Goal: Information Seeking & Learning: Learn about a topic

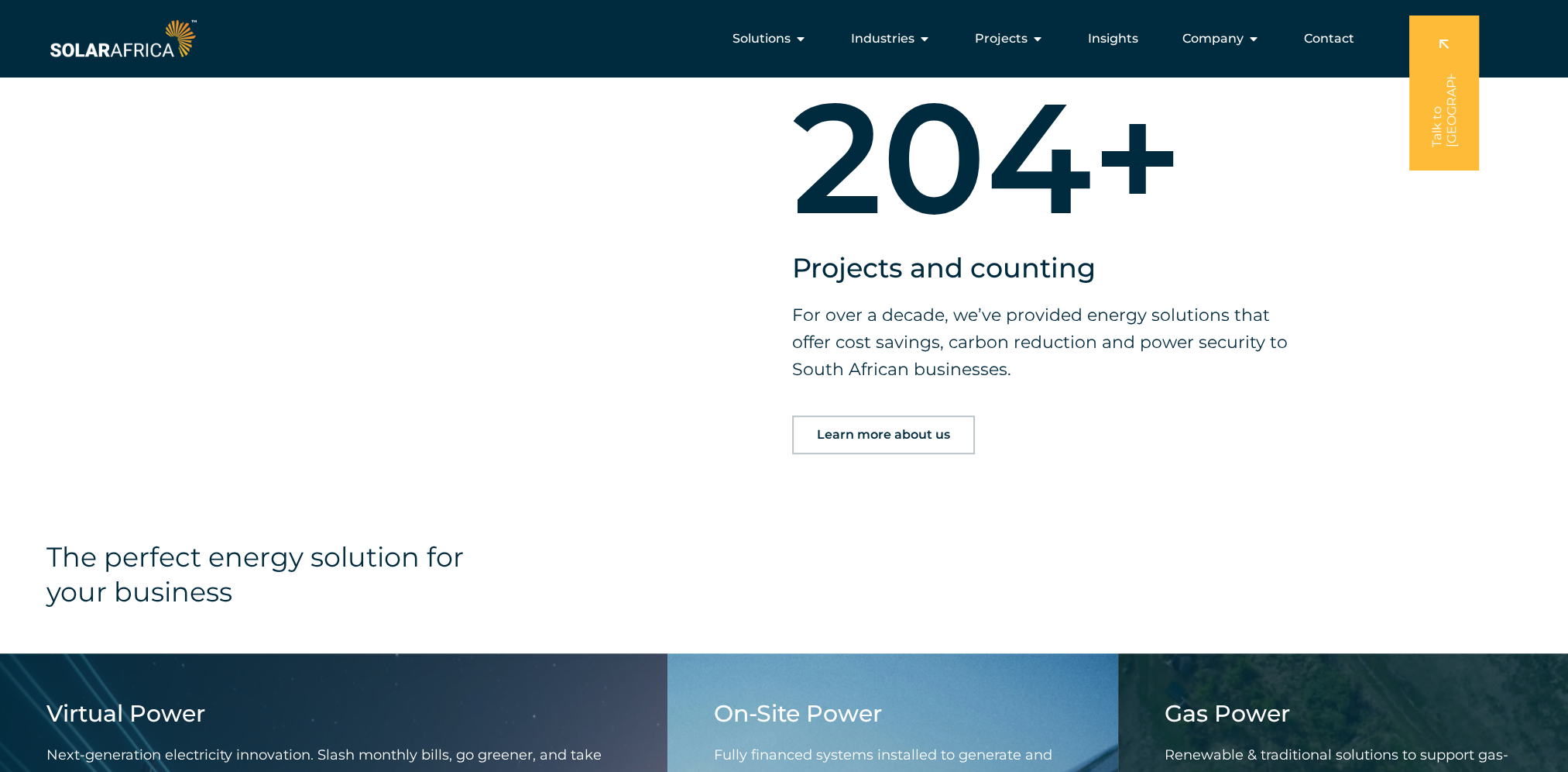
scroll to position [1240, 0]
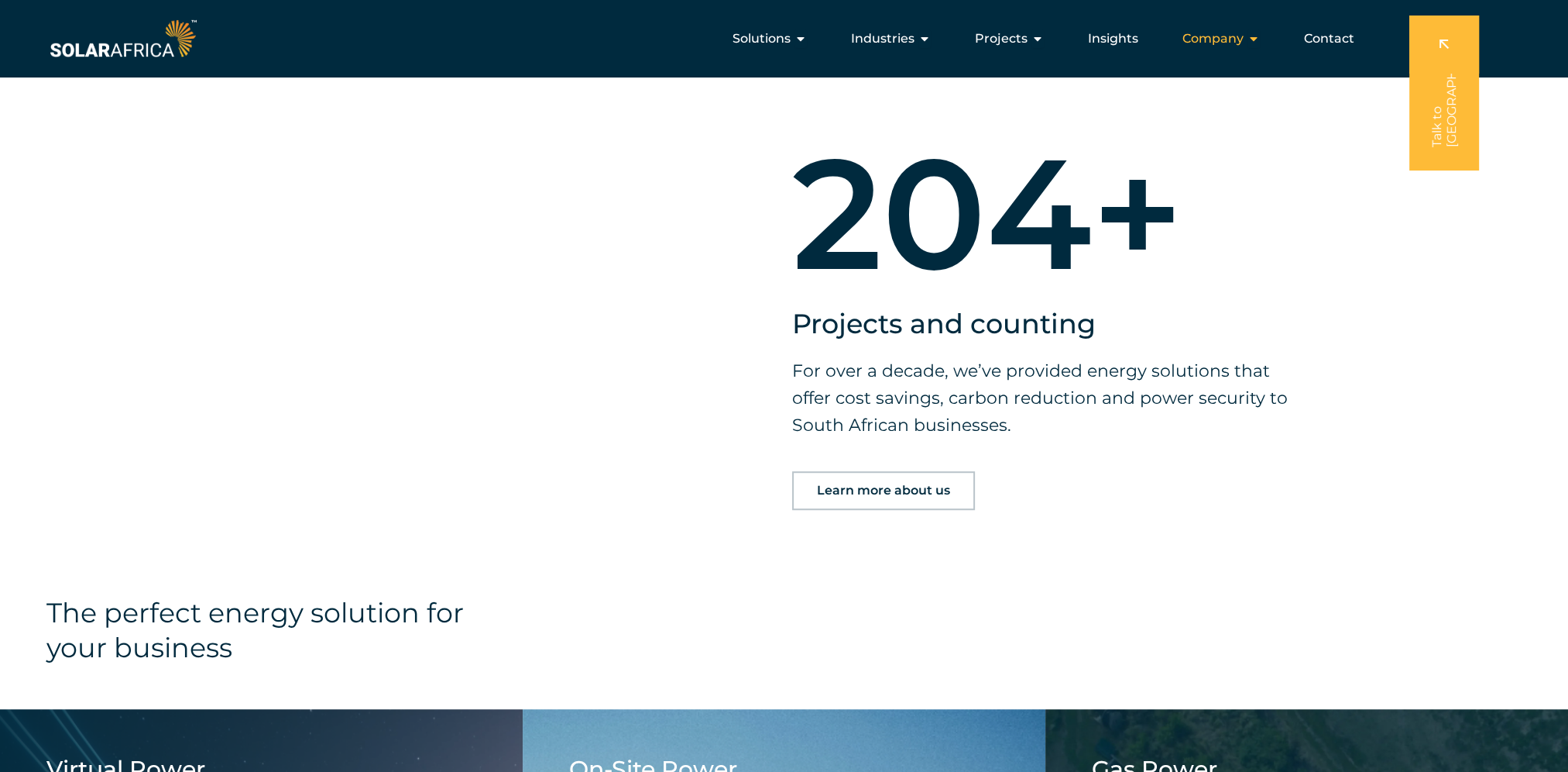
click at [1226, 35] on span "Company" at bounding box center [1213, 38] width 61 height 19
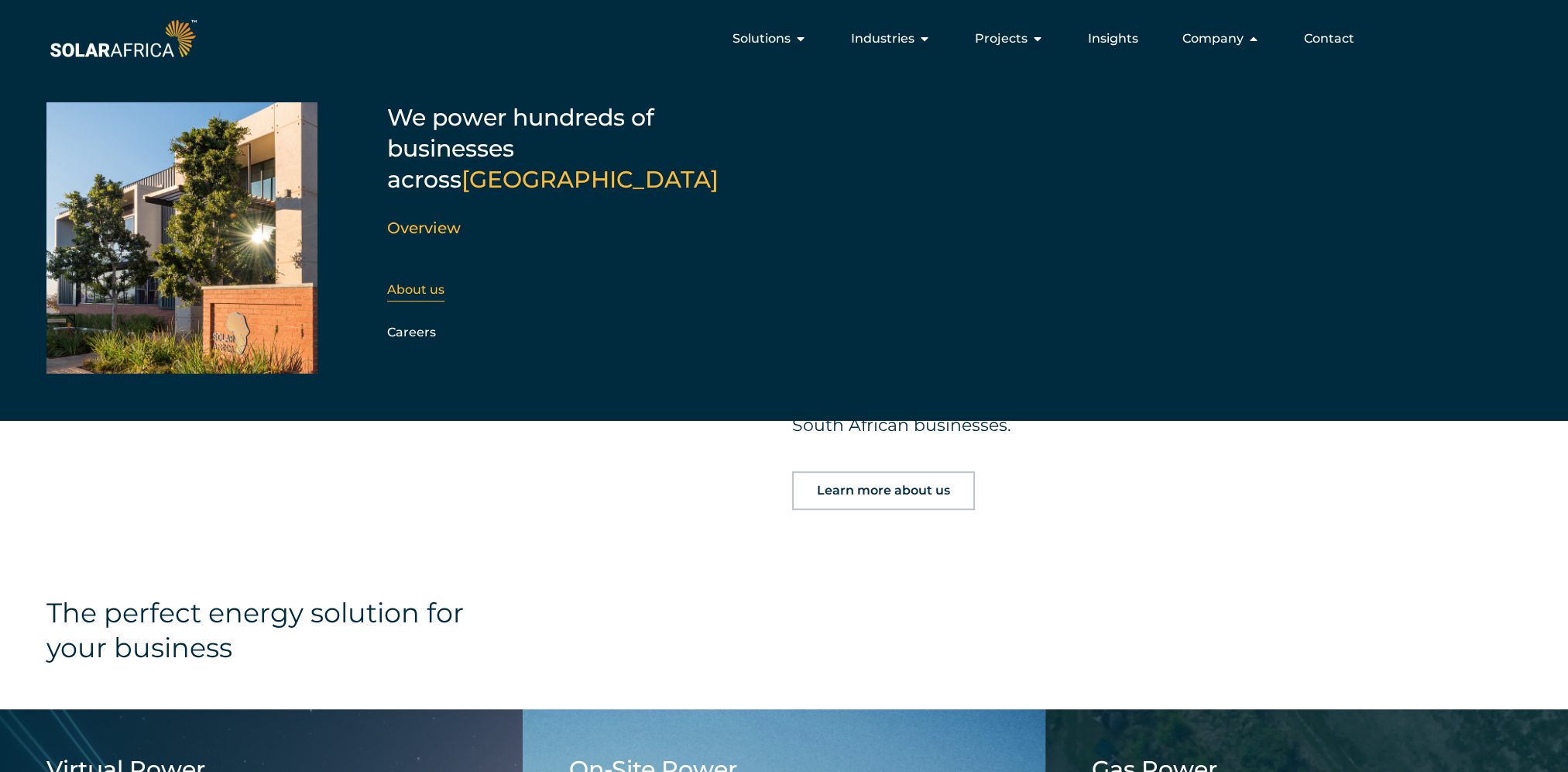
click at [410, 282] on link "About us" at bounding box center [415, 290] width 57 height 15
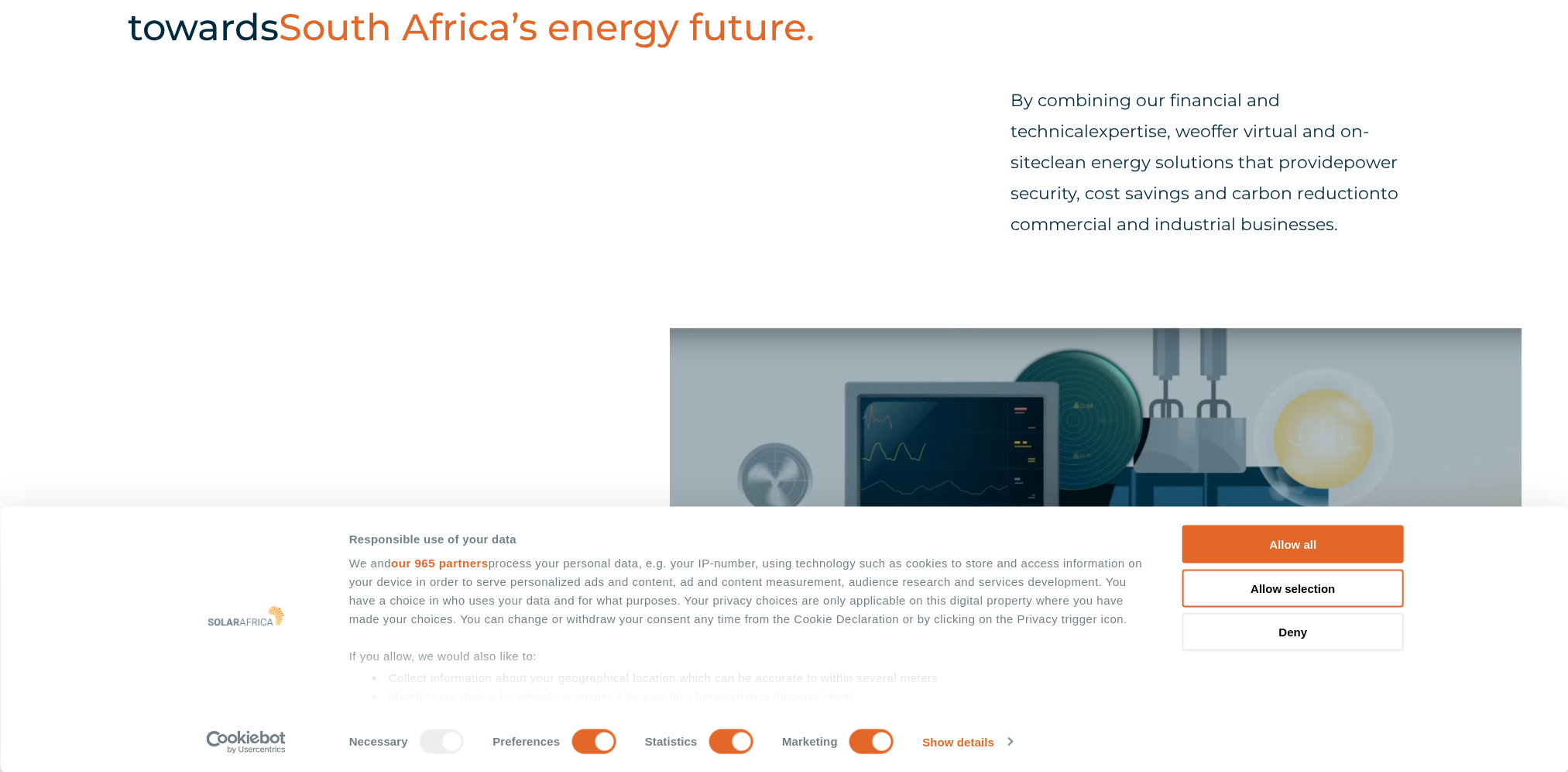
scroll to position [930, 0]
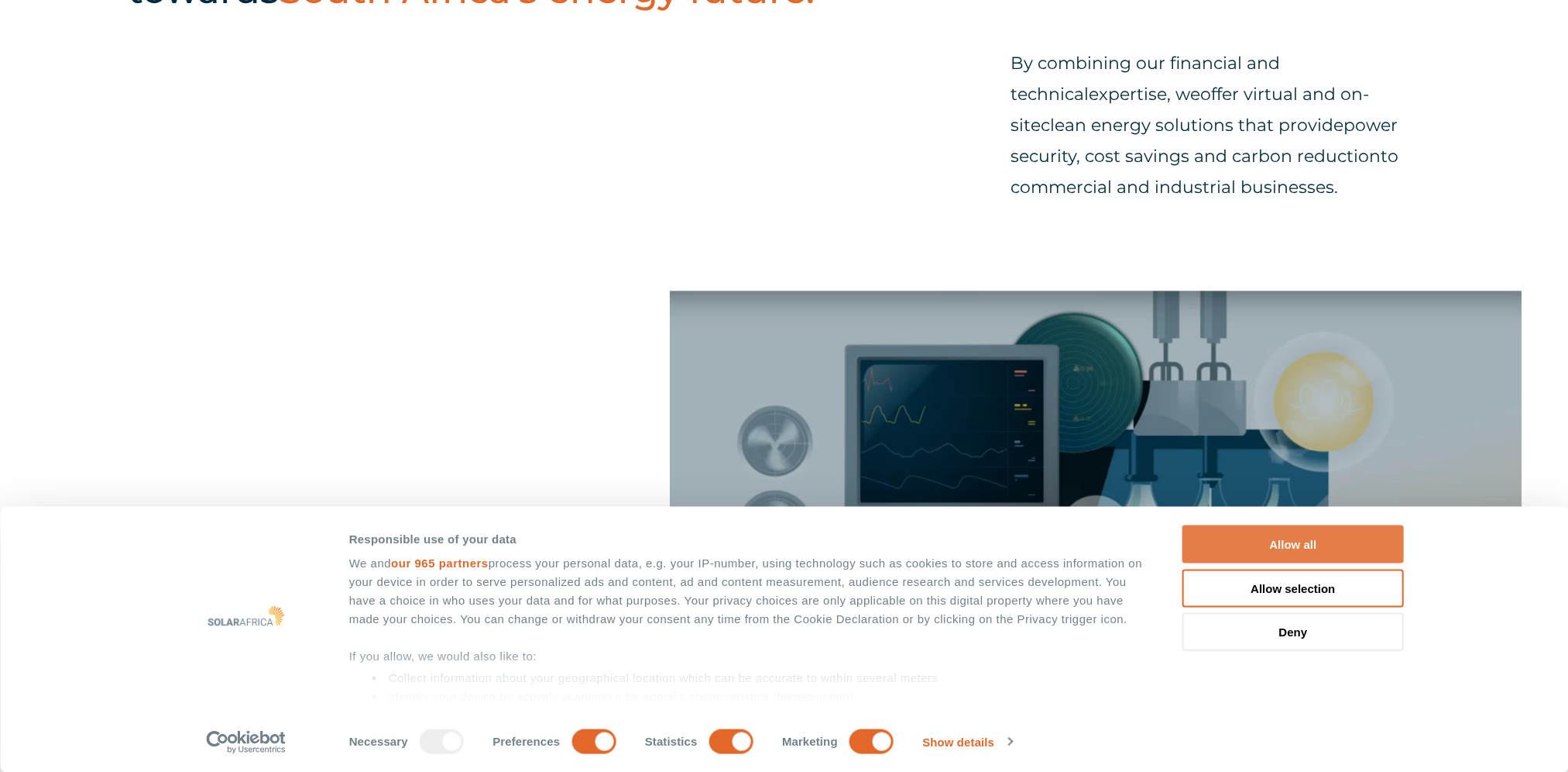
click at [1221, 538] on button "Allow all" at bounding box center [1293, 544] width 222 height 38
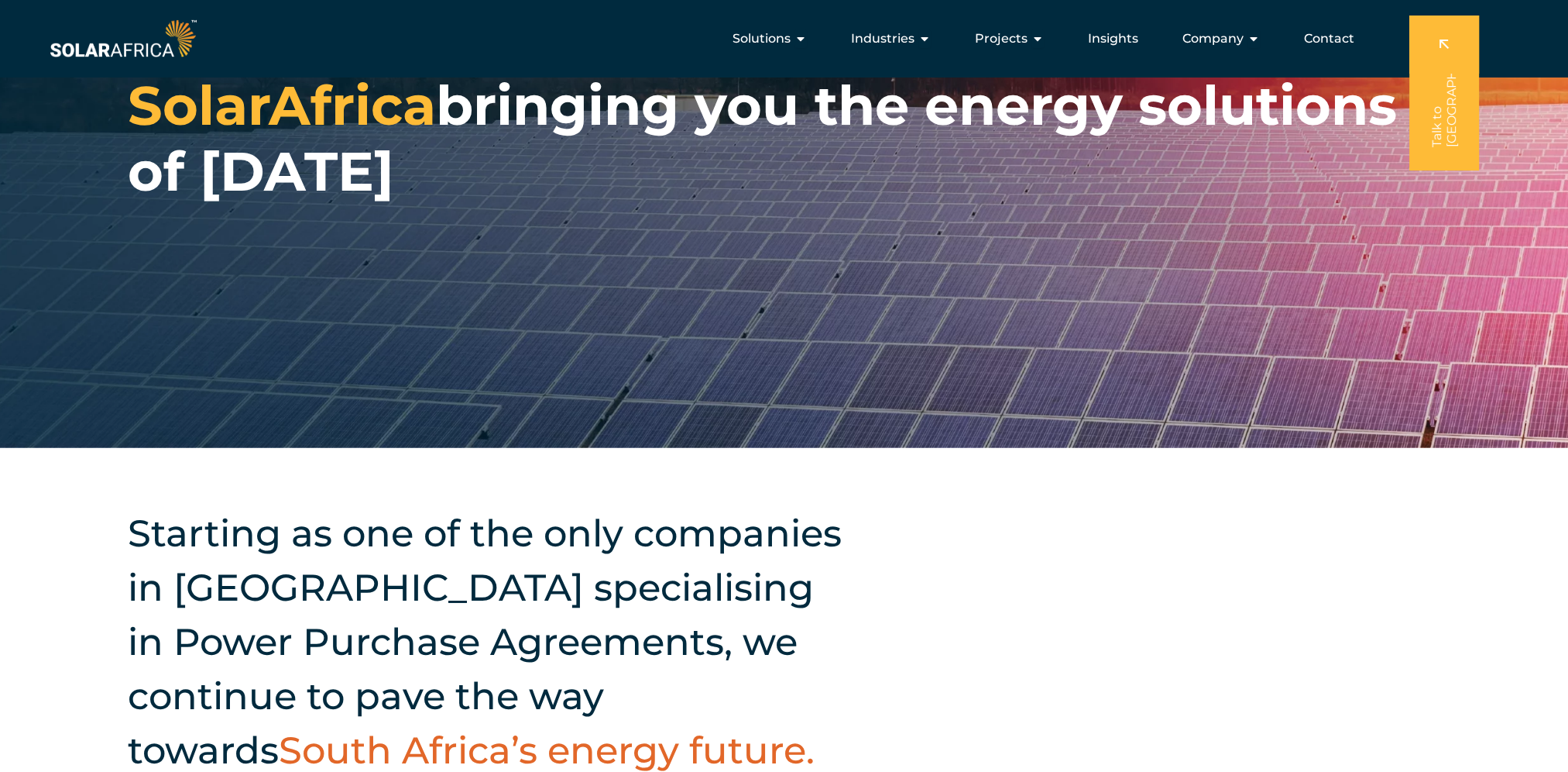
scroll to position [0, 0]
